Goal: Task Accomplishment & Management: Use online tool/utility

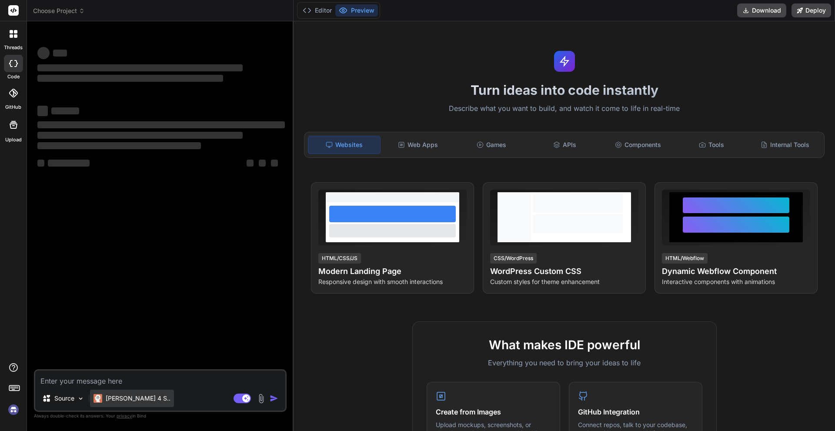
click at [129, 395] on p "[PERSON_NAME] 4 S.." at bounding box center [138, 398] width 65 height 9
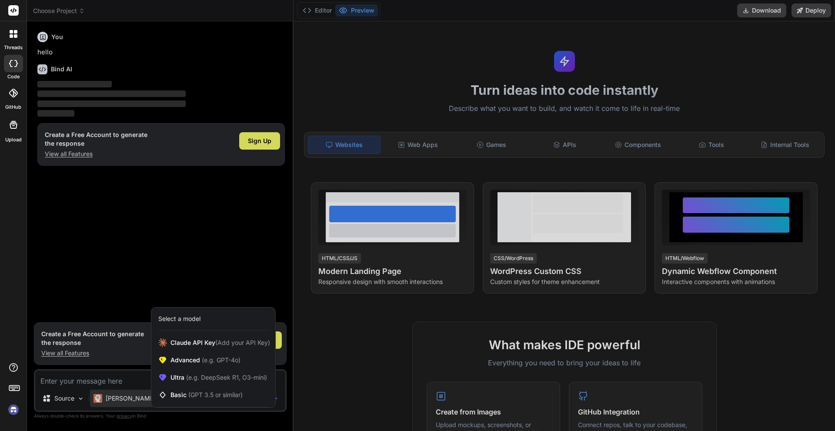
click at [84, 383] on div at bounding box center [417, 215] width 835 height 431
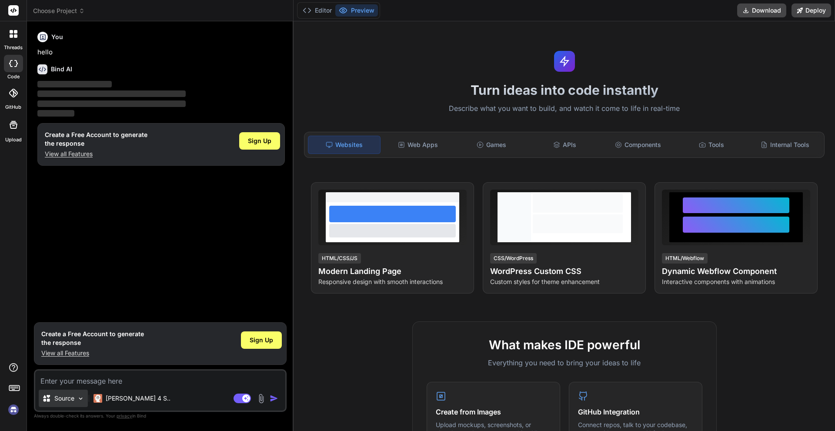
click at [79, 396] on img at bounding box center [80, 398] width 7 height 7
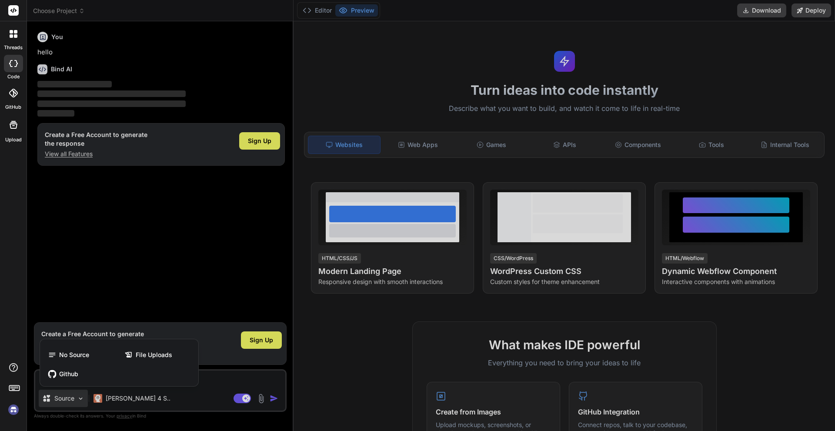
click at [79, 396] on div at bounding box center [417, 215] width 835 height 431
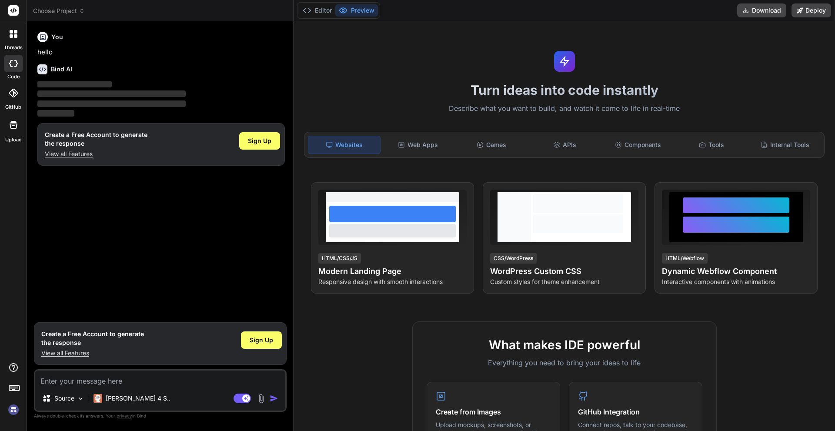
click at [256, 124] on div "Create a Free Account to generate the response View all Features Sign Up" at bounding box center [160, 144] width 247 height 43
click at [253, 132] on div "Sign Up" at bounding box center [259, 140] width 41 height 17
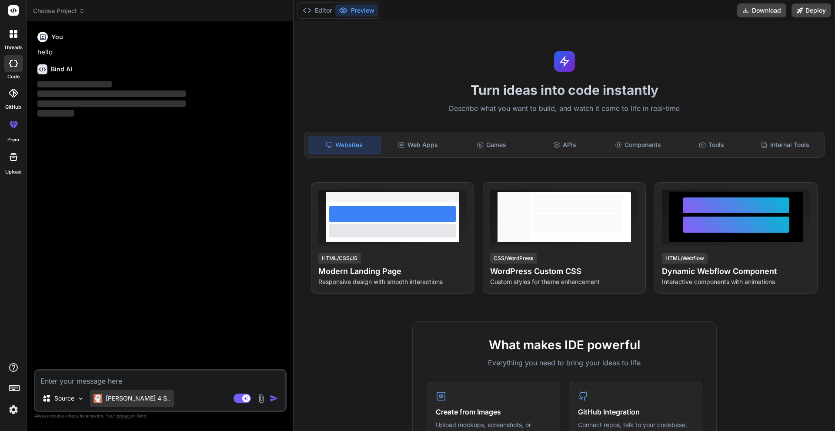
click at [127, 400] on p "[PERSON_NAME] 4 S.." at bounding box center [138, 398] width 65 height 9
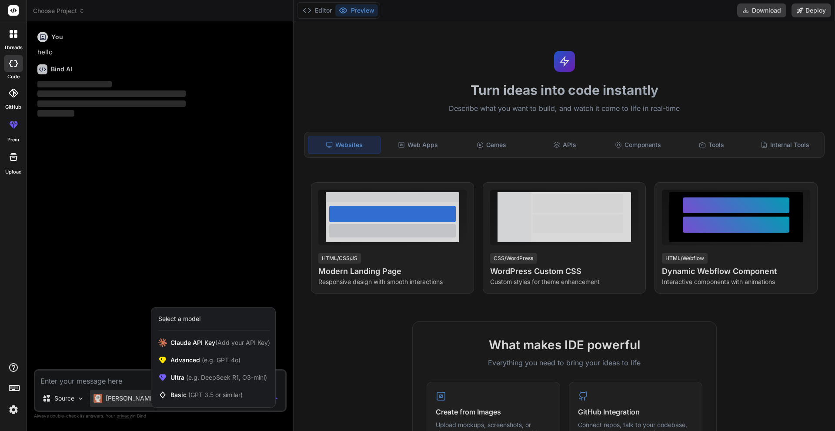
click at [127, 400] on div at bounding box center [417, 215] width 835 height 431
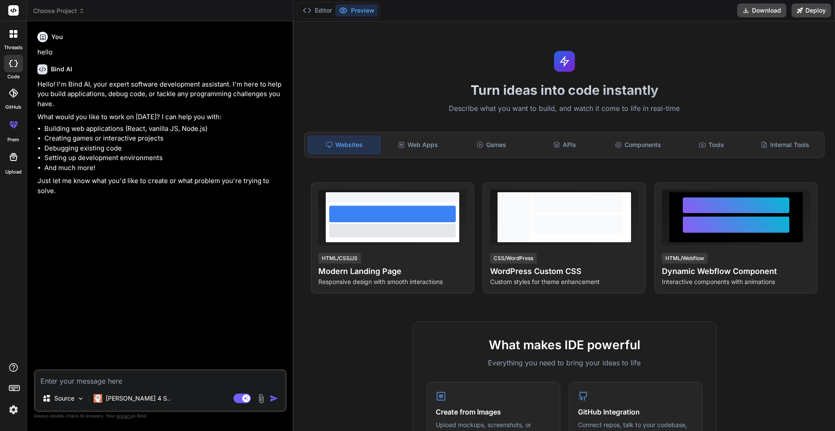
click at [262, 399] on img at bounding box center [261, 398] width 10 height 10
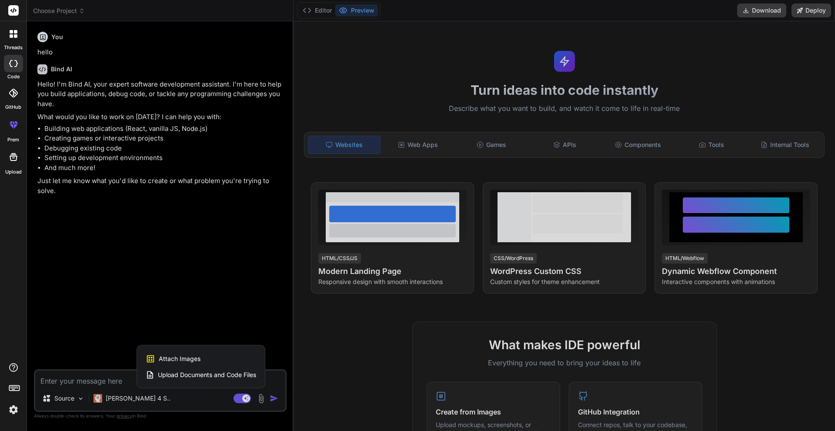
click at [262, 399] on div at bounding box center [417, 215] width 835 height 431
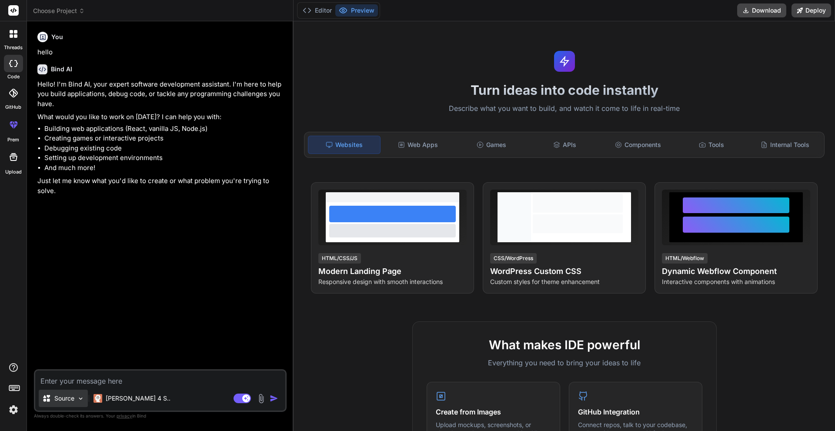
click at [68, 403] on div "Source" at bounding box center [63, 397] width 49 height 17
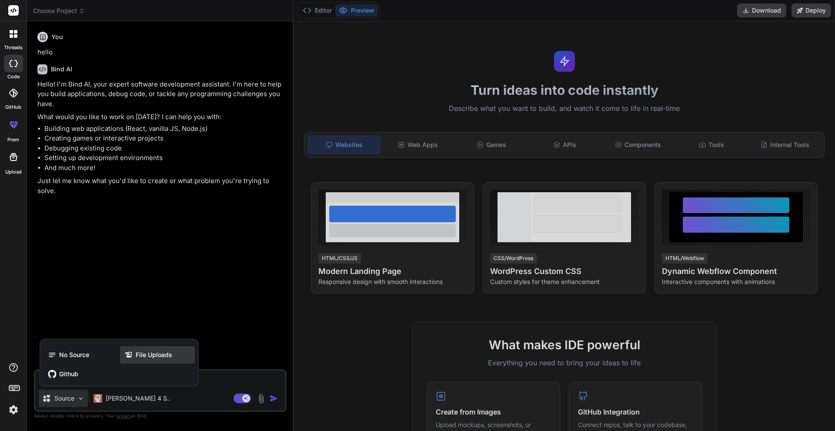
click at [142, 352] on span "File Uploads" at bounding box center [154, 354] width 37 height 9
type textarea "x"
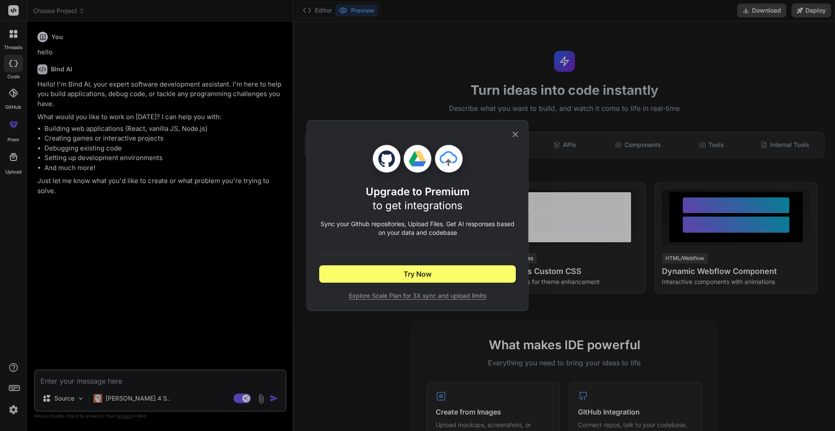
click at [513, 136] on icon at bounding box center [516, 135] width 6 height 6
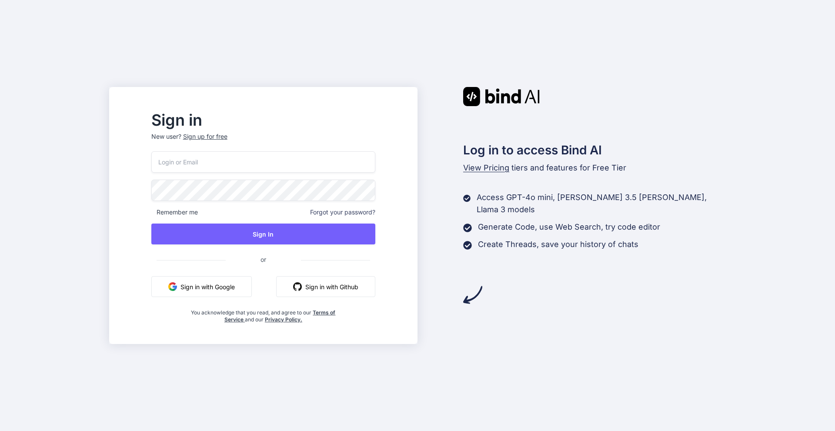
click at [225, 290] on button "Sign in with Google" at bounding box center [201, 286] width 100 height 21
